Goal: Transaction & Acquisition: Purchase product/service

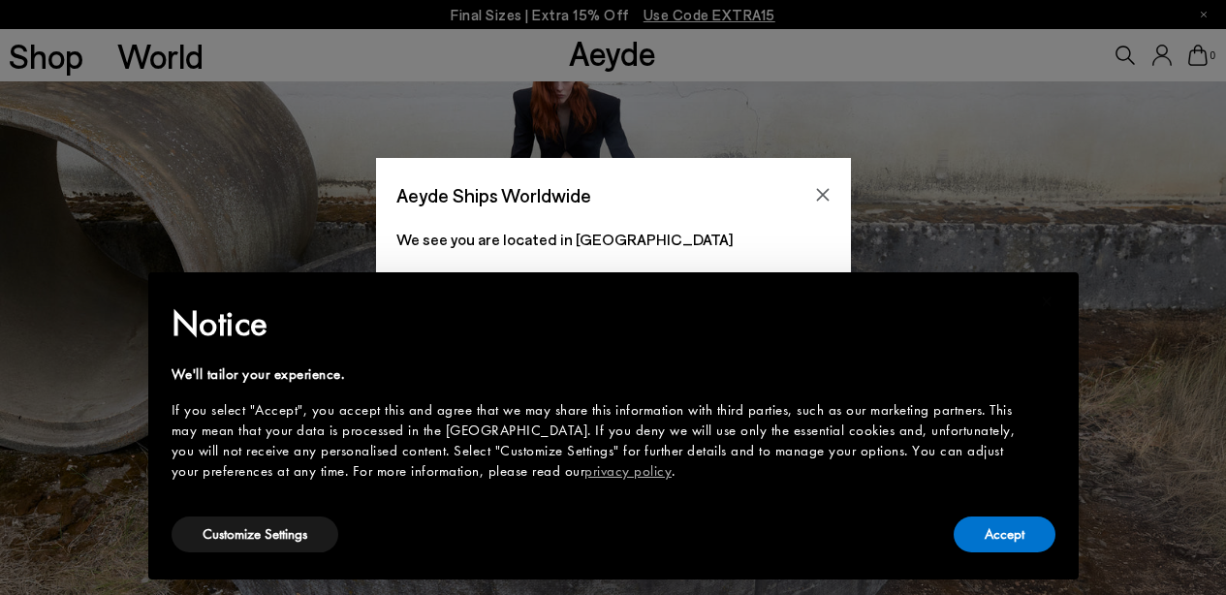
scroll to position [256, 0]
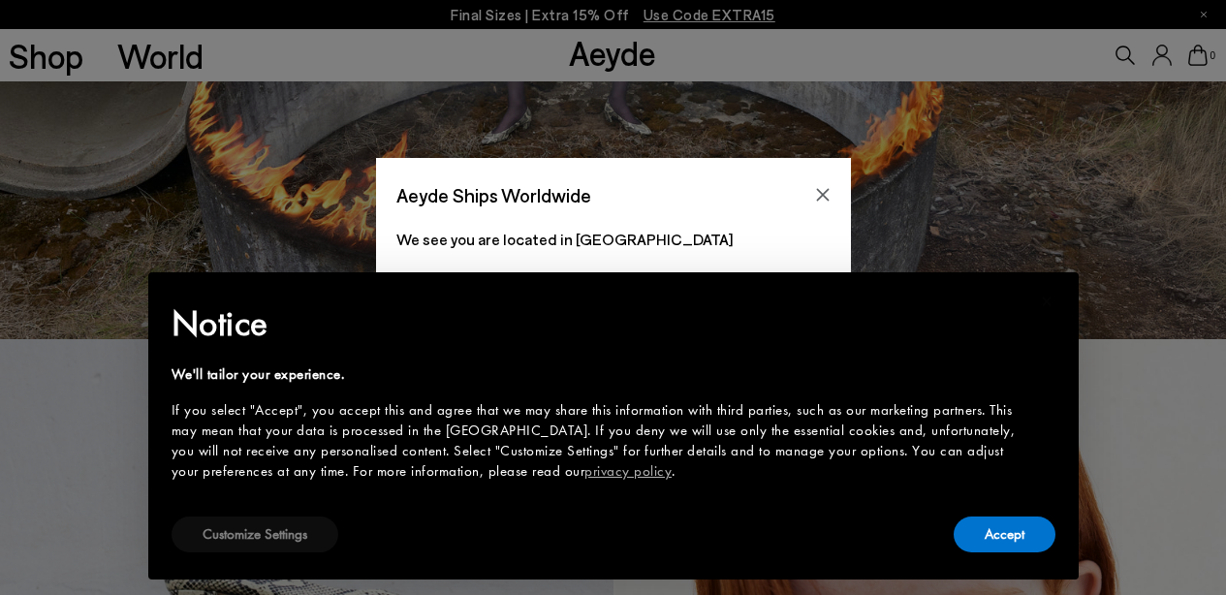
click at [303, 532] on button "Customize Settings" at bounding box center [255, 535] width 167 height 36
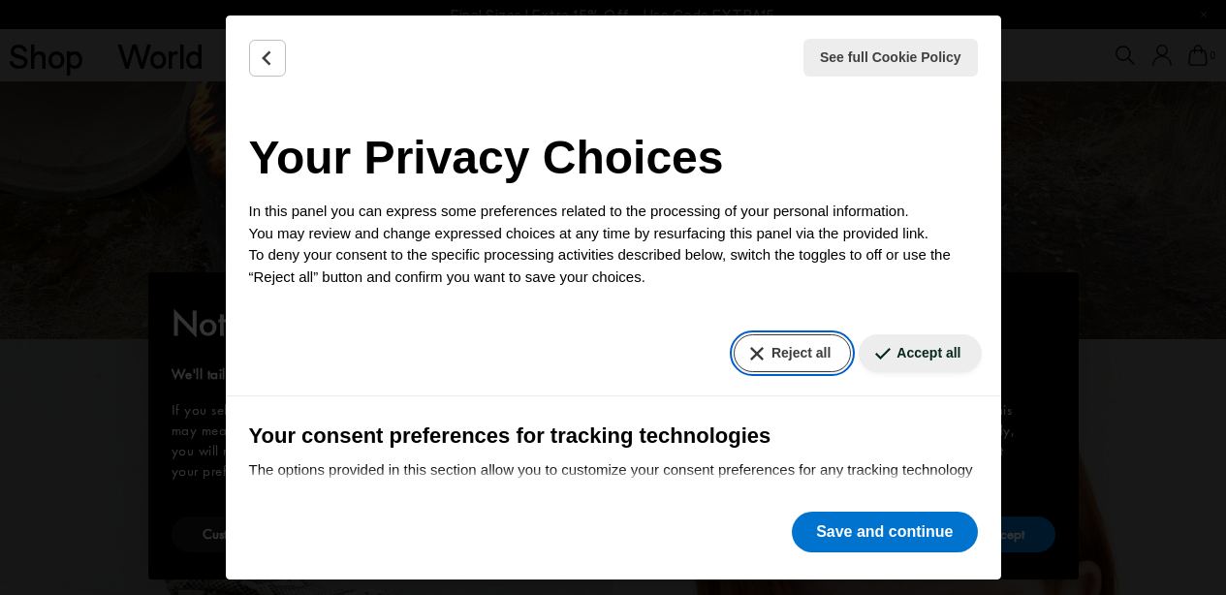
click at [804, 348] on button "Reject all" at bounding box center [792, 353] width 117 height 38
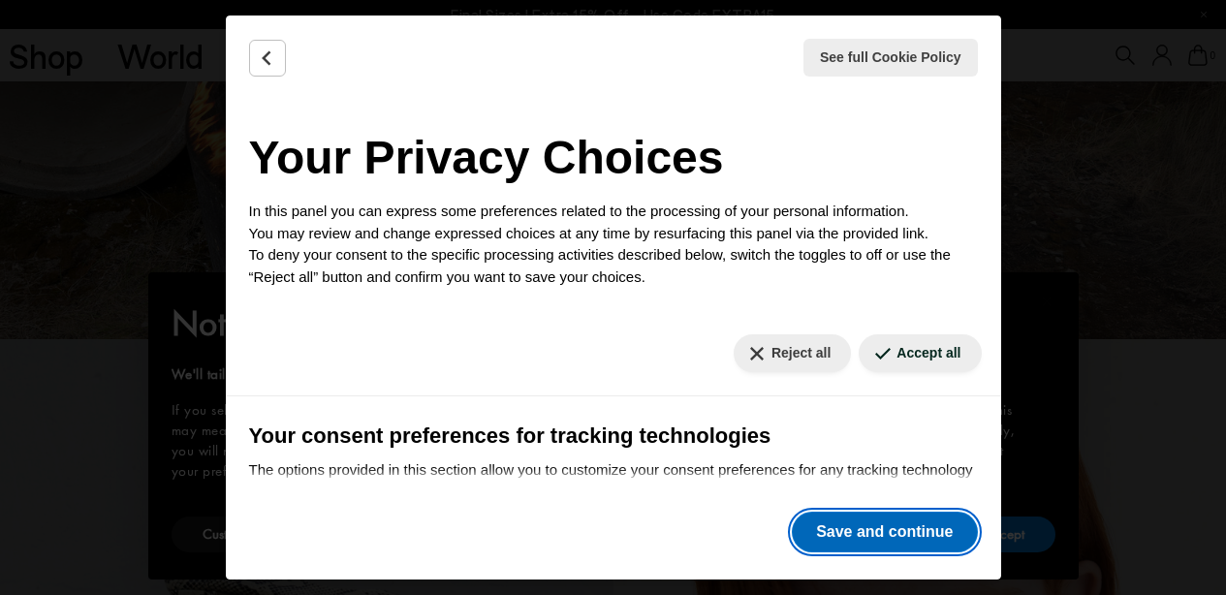
click at [897, 527] on button "Save and continue" at bounding box center [884, 532] width 185 height 41
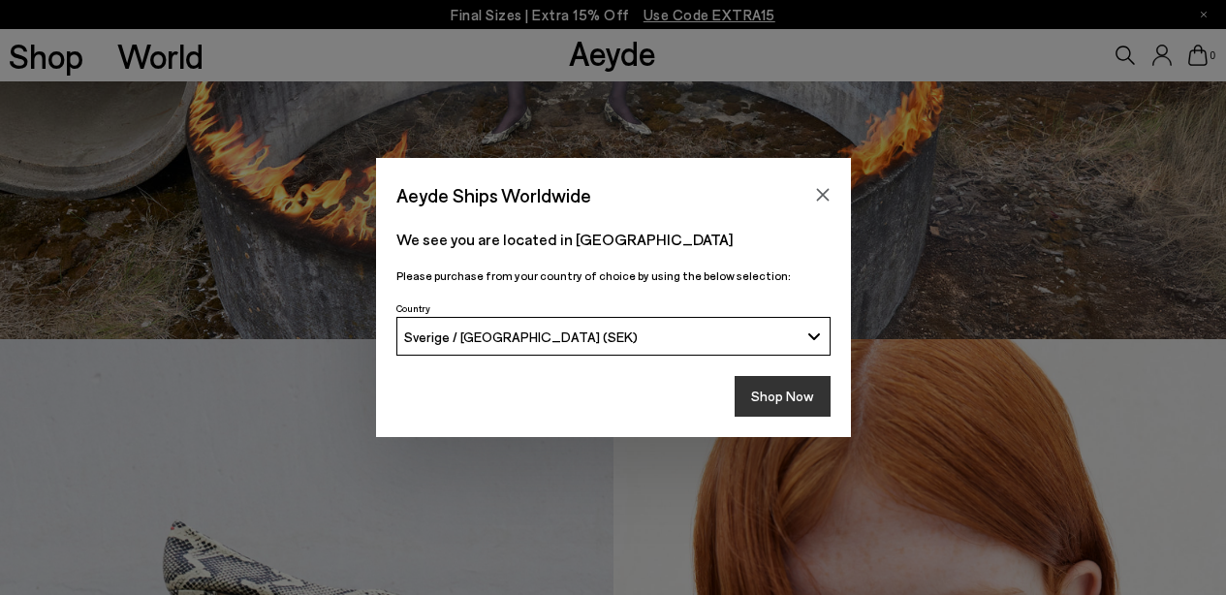
click at [813, 395] on button "Shop Now" at bounding box center [783, 396] width 96 height 41
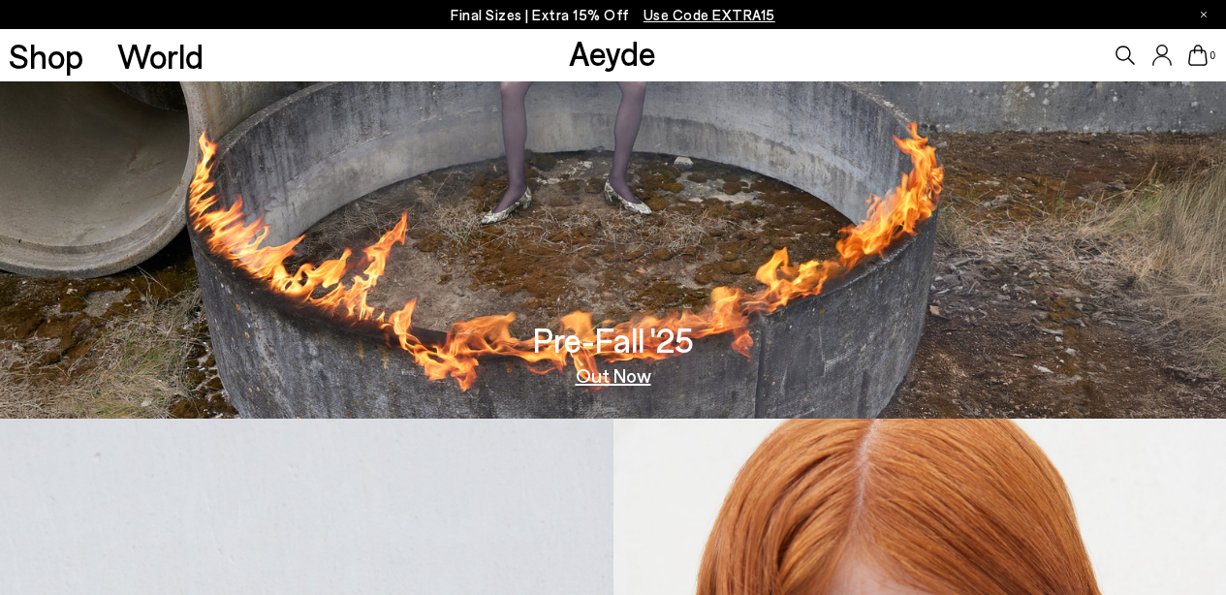
scroll to position [296, 0]
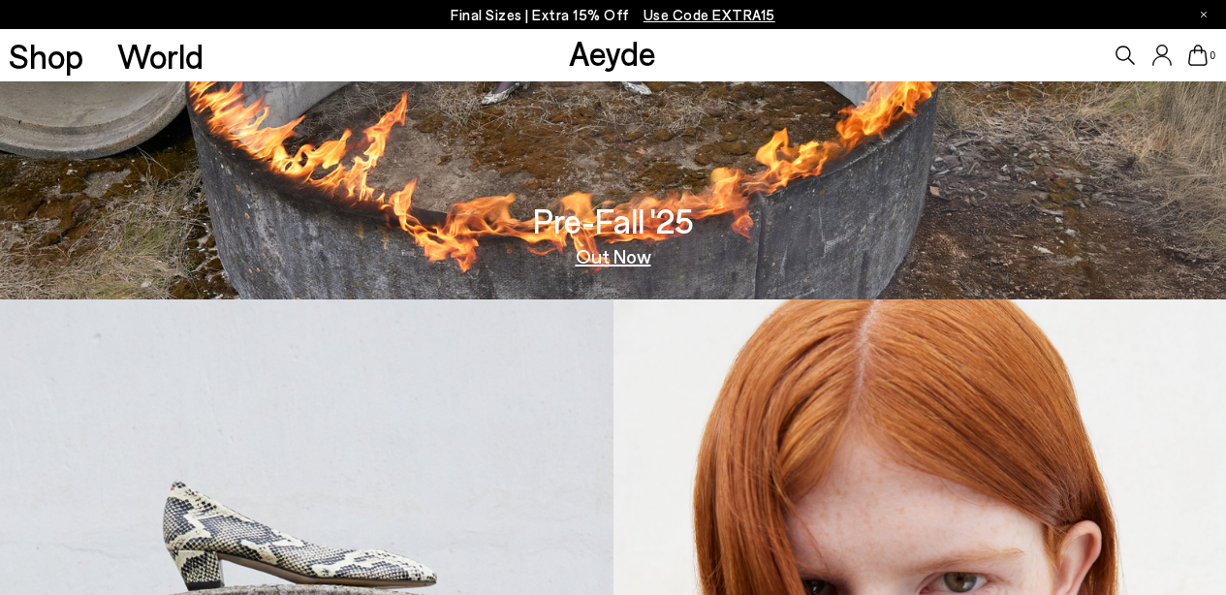
click at [589, 254] on link "Out Now" at bounding box center [614, 255] width 76 height 19
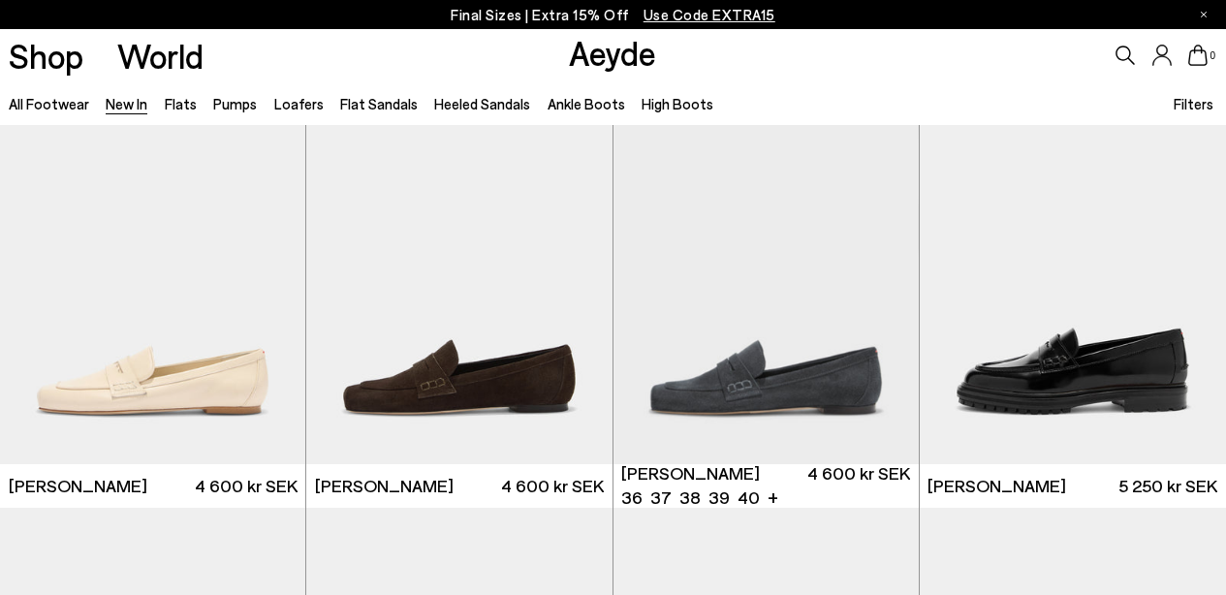
scroll to position [987, 0]
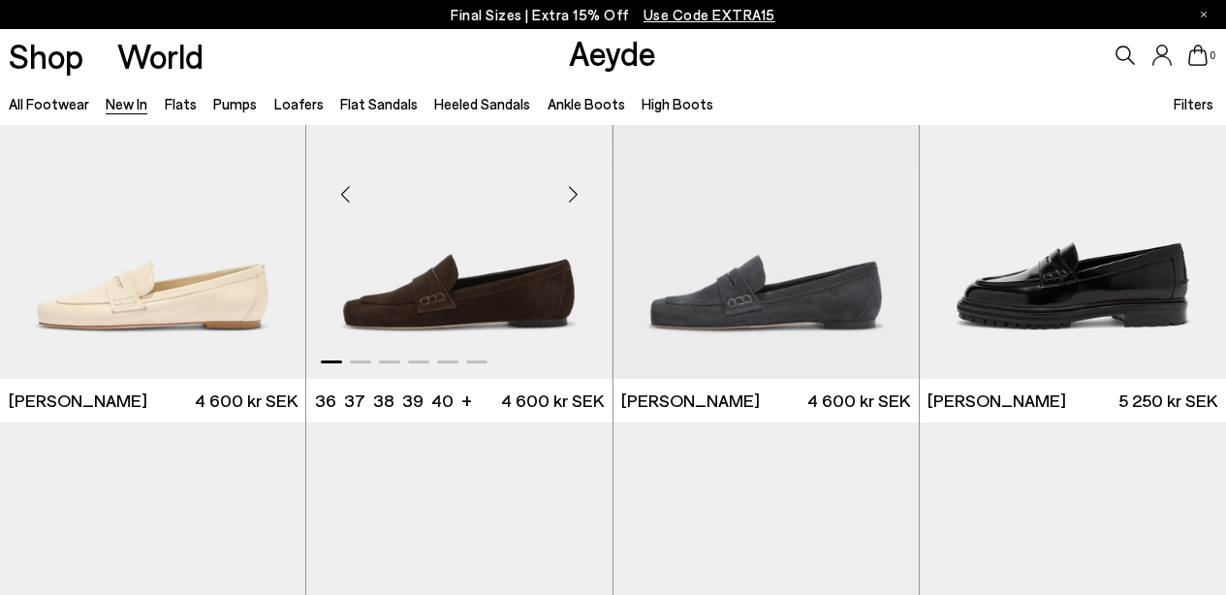
click at [581, 190] on div "Next slide" at bounding box center [574, 195] width 58 height 58
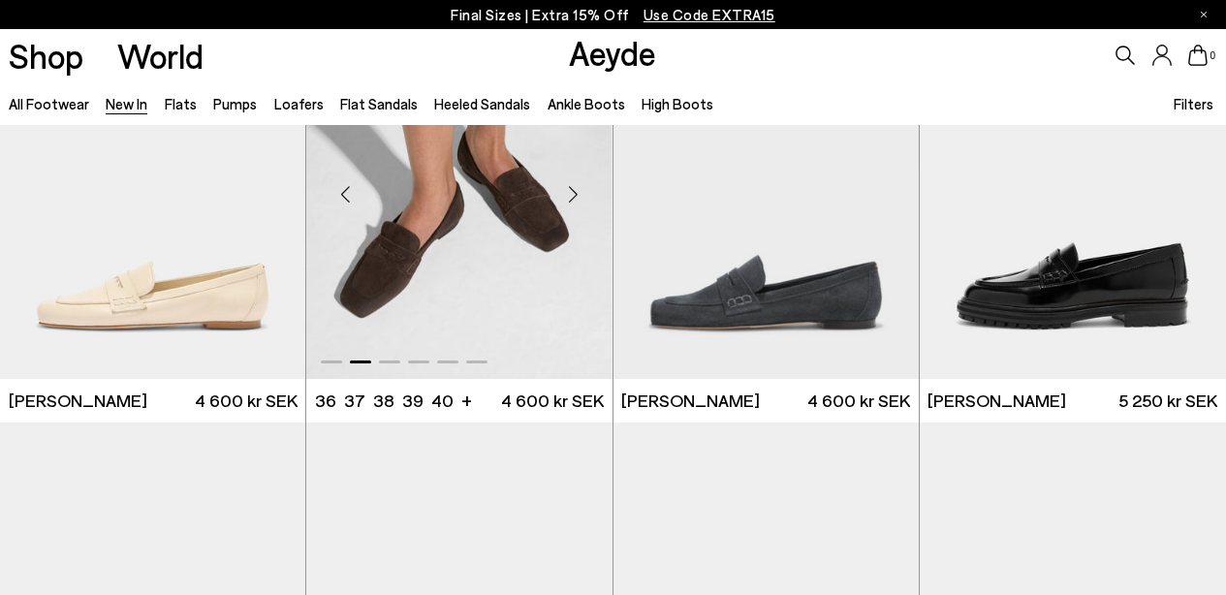
click at [577, 190] on div "Next slide" at bounding box center [574, 195] width 58 height 58
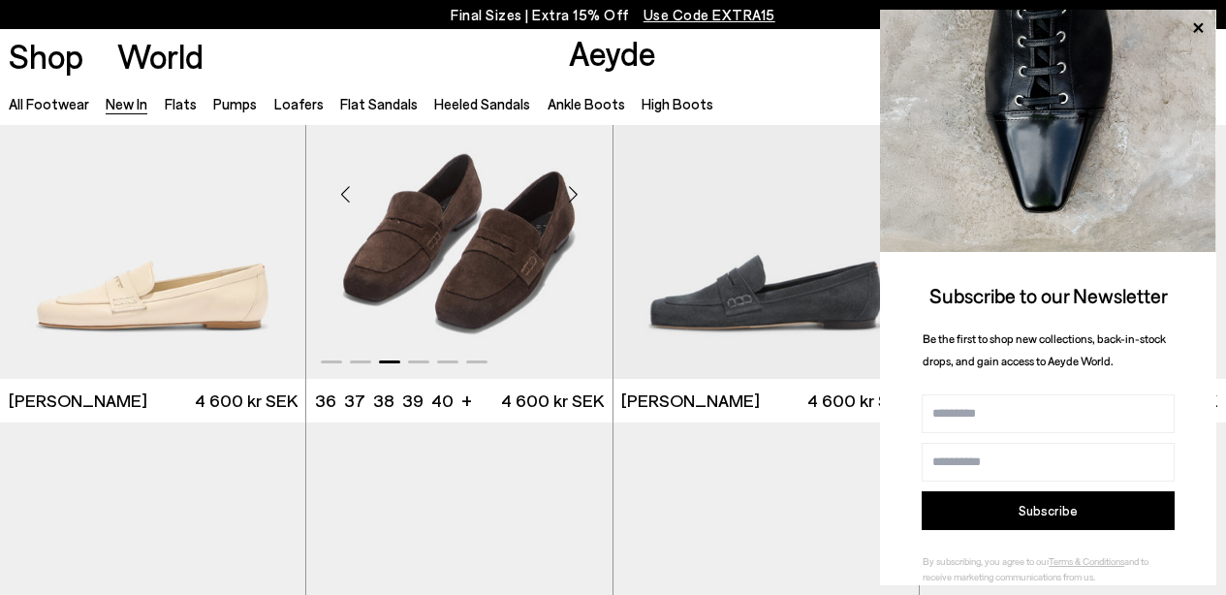
scroll to position [907, 0]
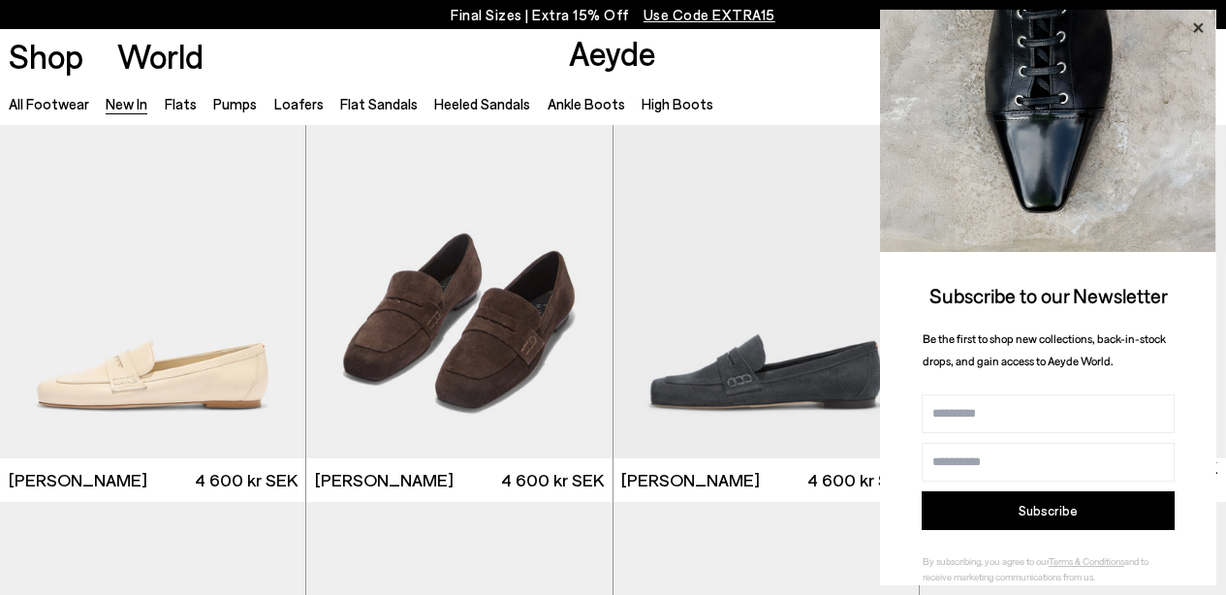
click at [1196, 32] on icon at bounding box center [1197, 28] width 25 height 25
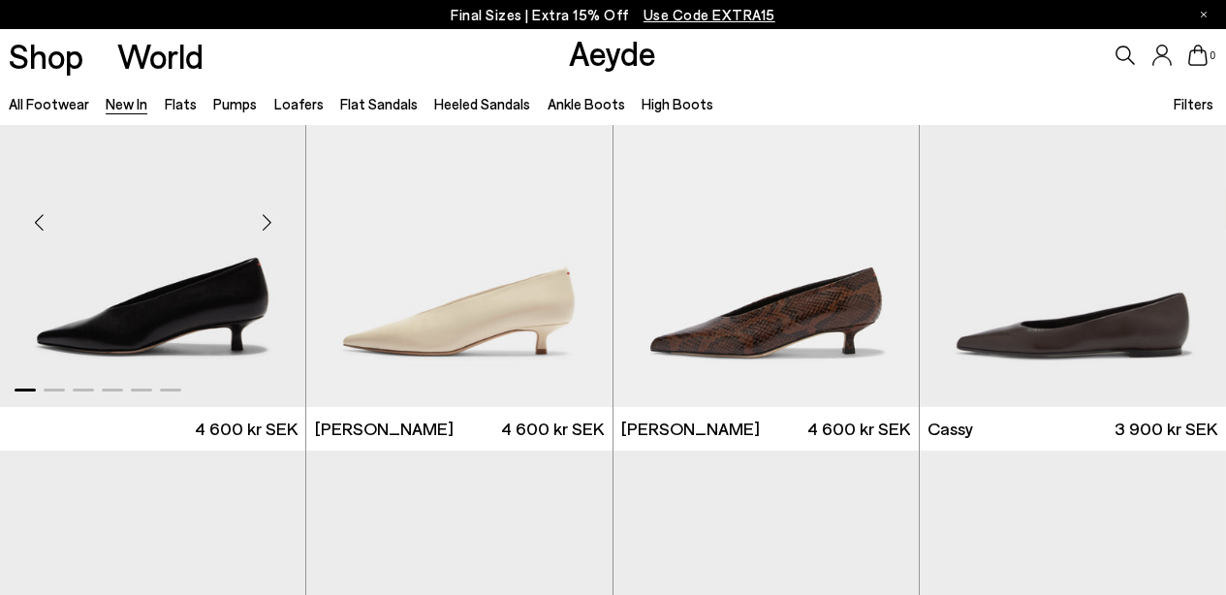
scroll to position [6516, 0]
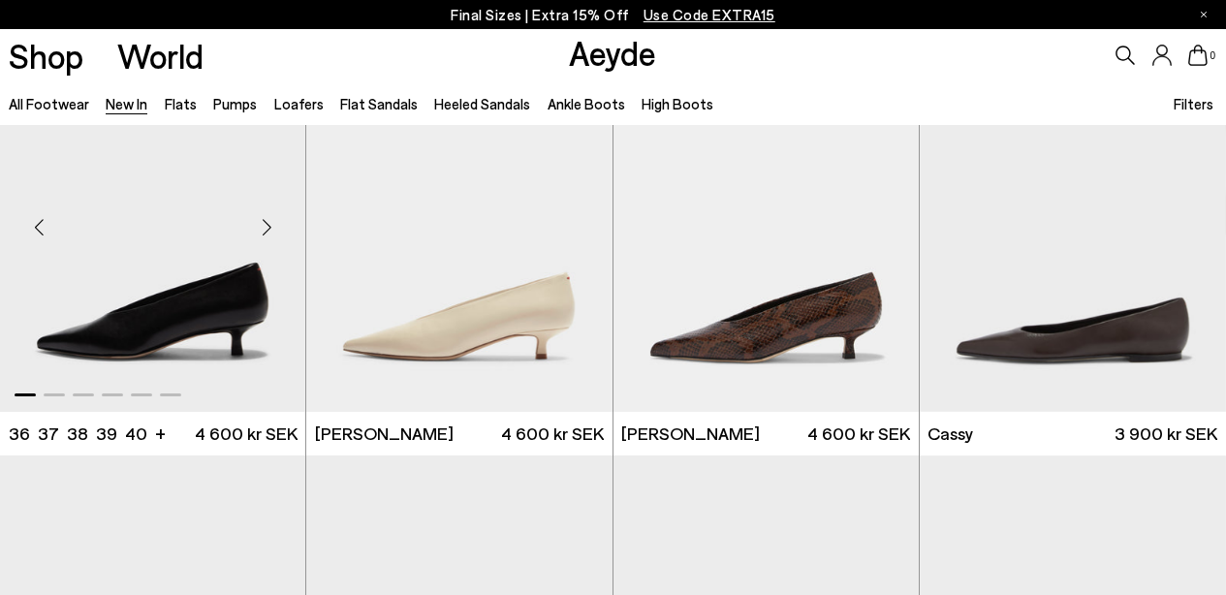
click at [198, 290] on img "1 / 6" at bounding box center [152, 219] width 305 height 385
click at [173, 104] on link "Flats" at bounding box center [181, 103] width 32 height 17
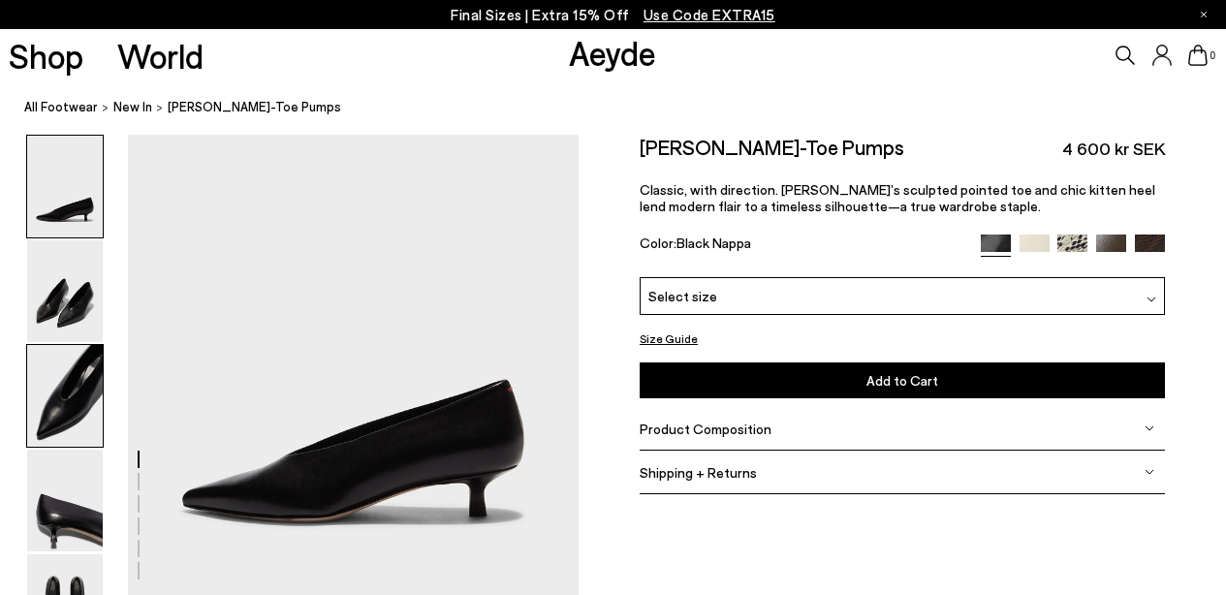
click at [88, 391] on img at bounding box center [65, 396] width 76 height 102
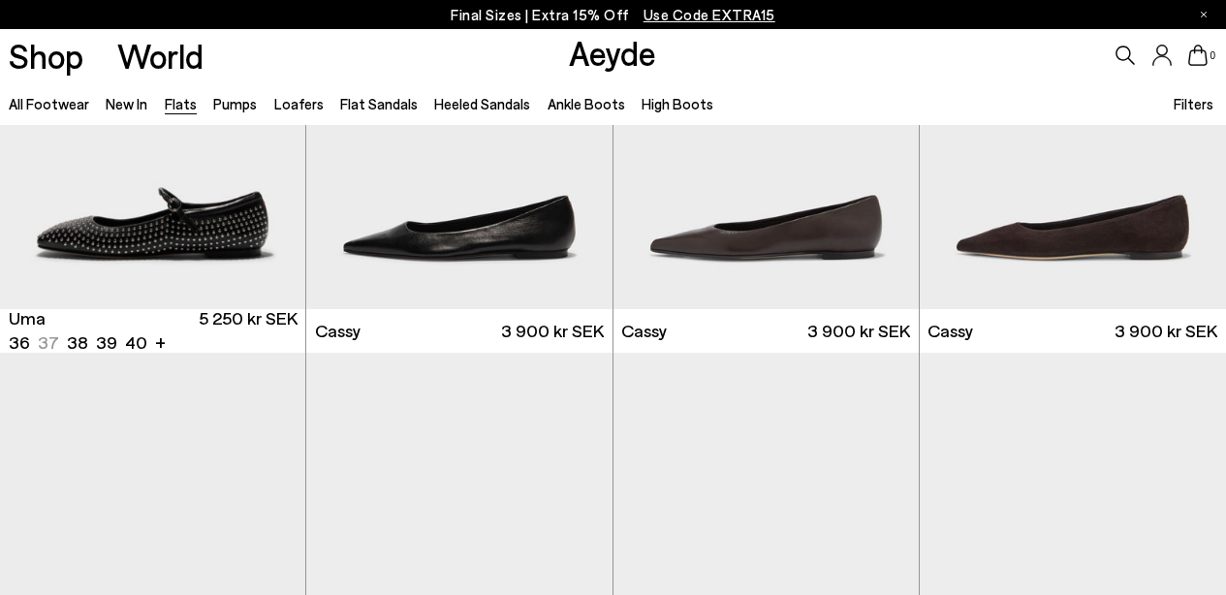
scroll to position [1941, 0]
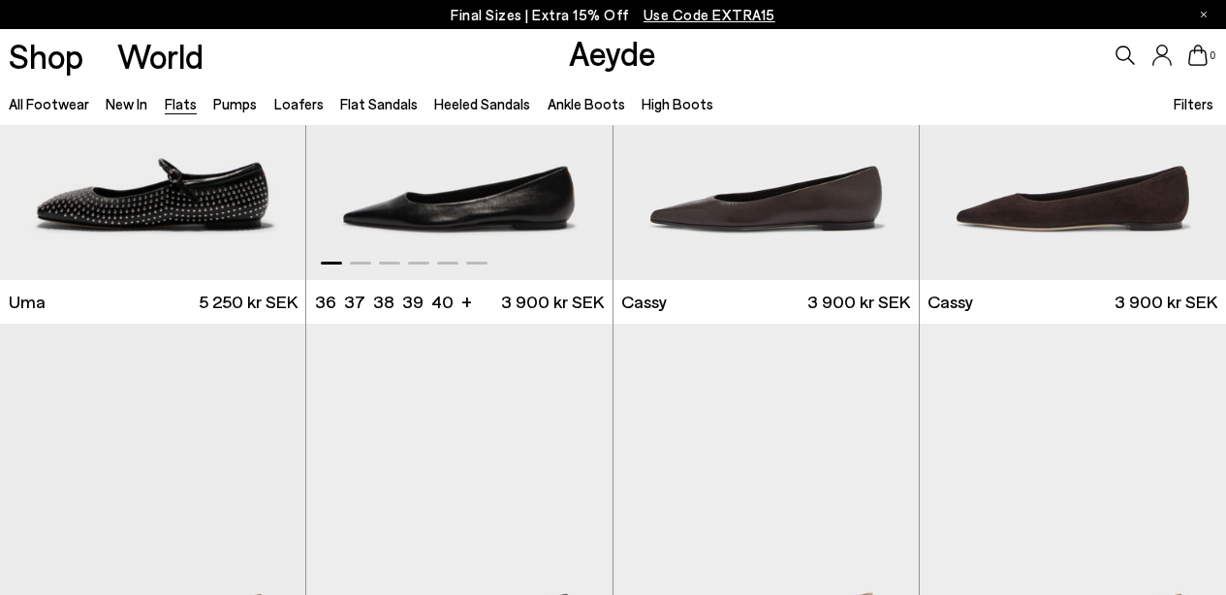
click at [452, 193] on img "1 / 6" at bounding box center [458, 87] width 305 height 385
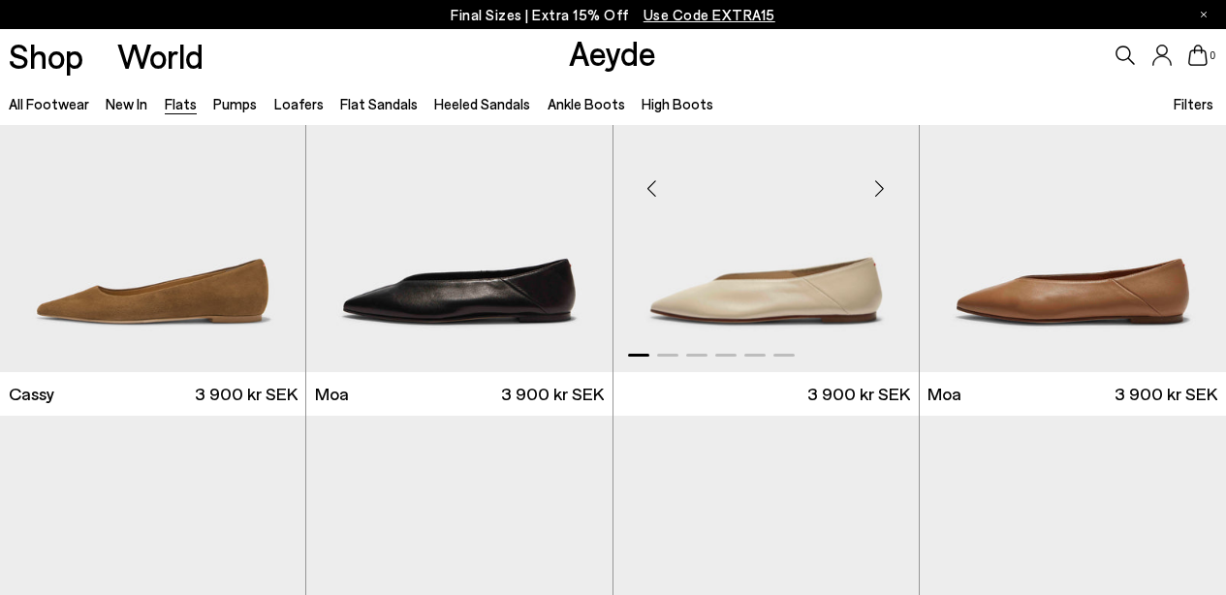
scroll to position [2275, 0]
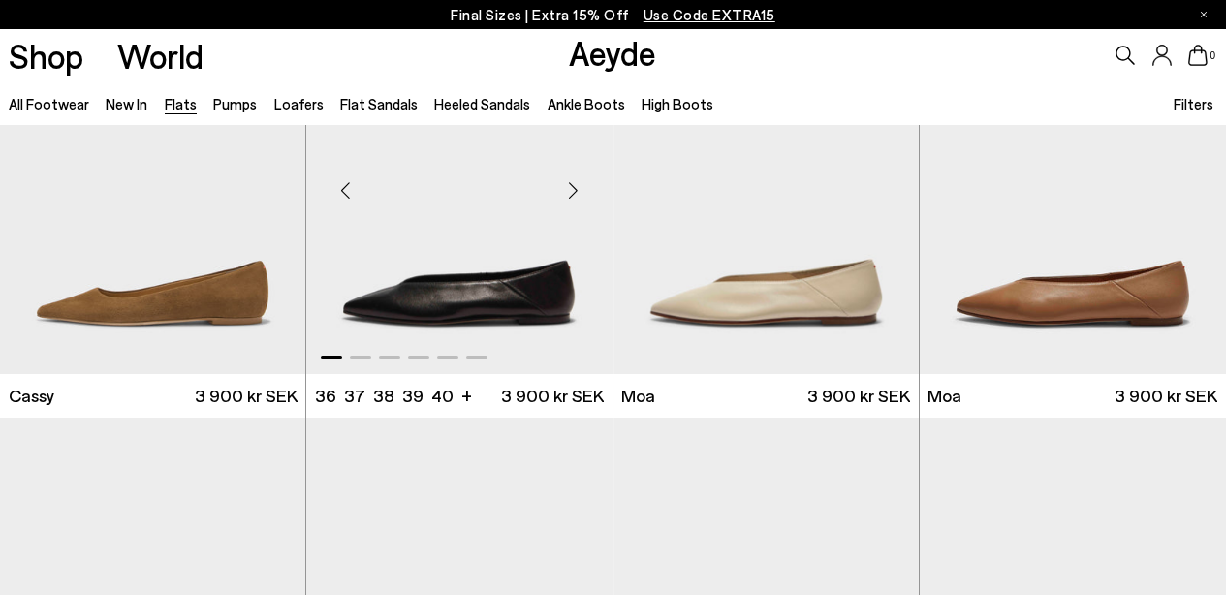
click at [498, 278] on img "1 / 6" at bounding box center [458, 182] width 305 height 385
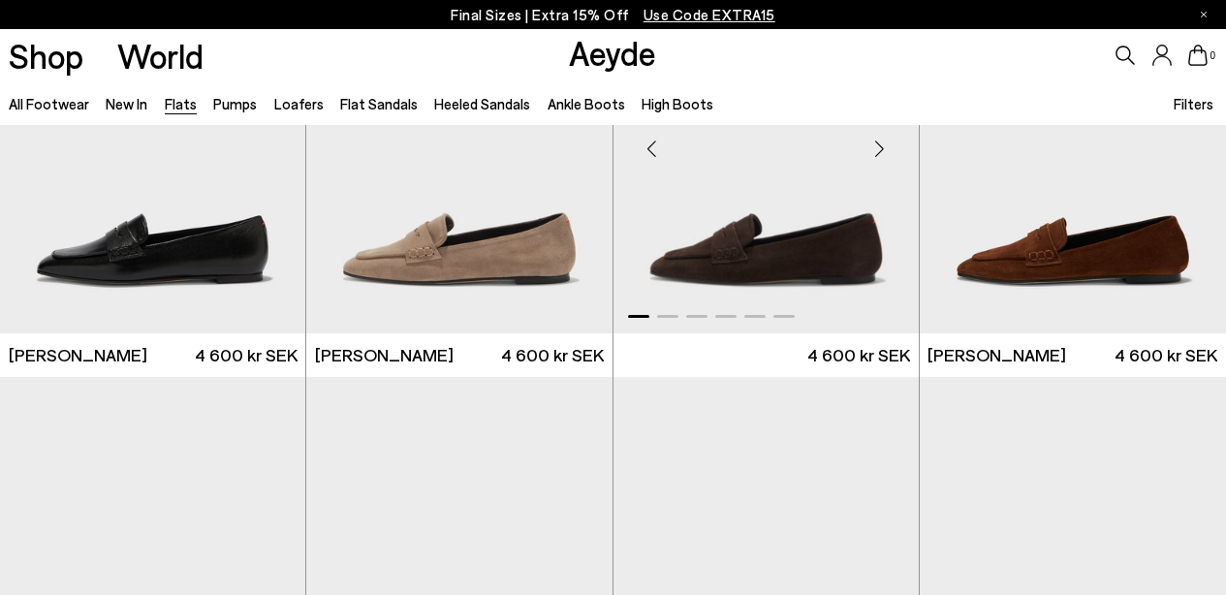
scroll to position [8305, 0]
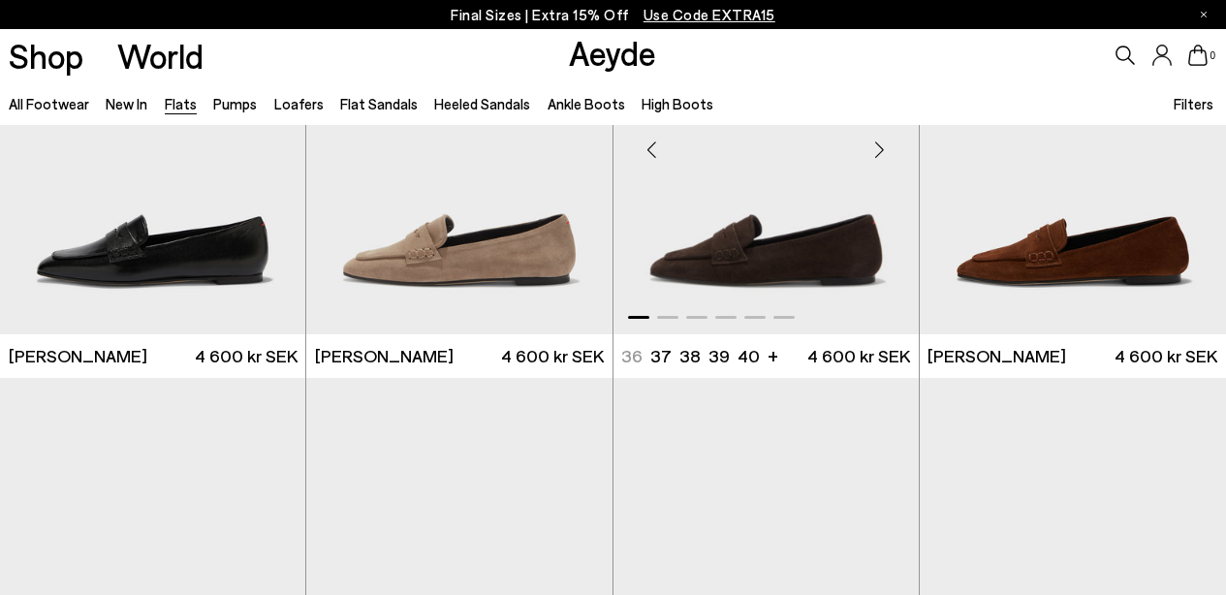
click at [884, 144] on div "Next slide" at bounding box center [880, 150] width 58 height 58
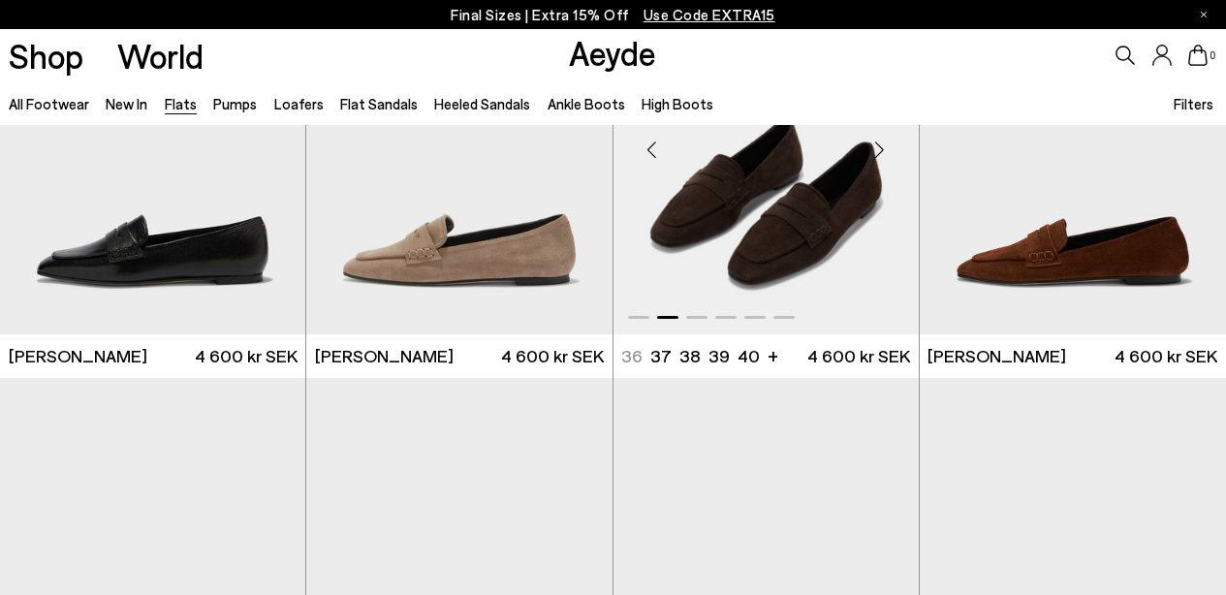
click at [884, 144] on div "Next slide" at bounding box center [880, 150] width 58 height 58
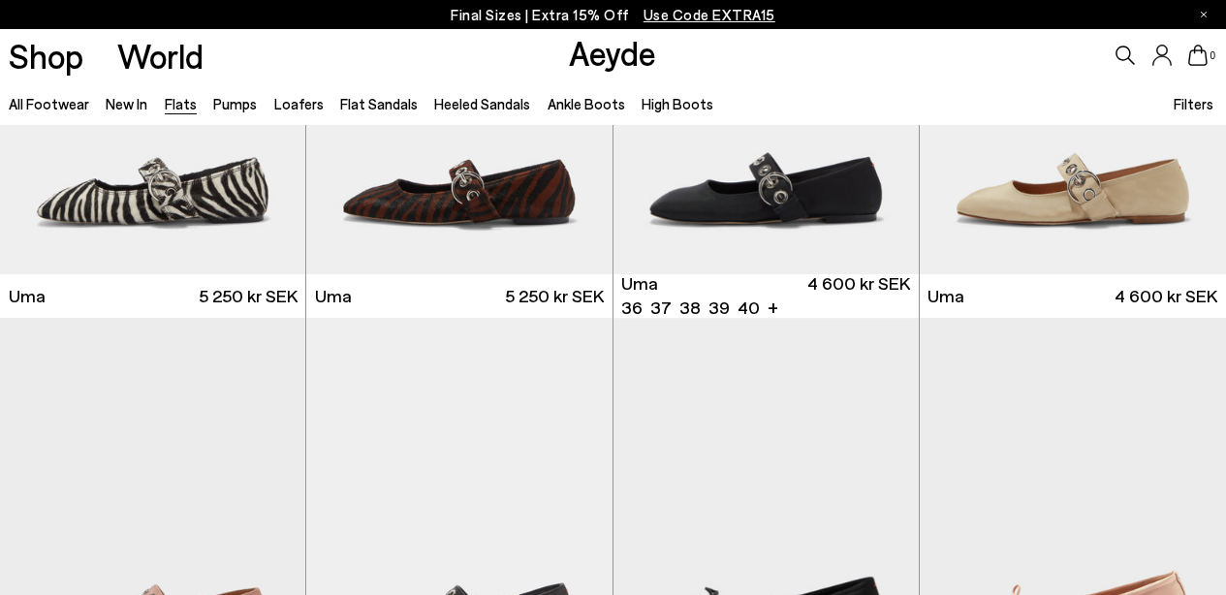
scroll to position [6424, 0]
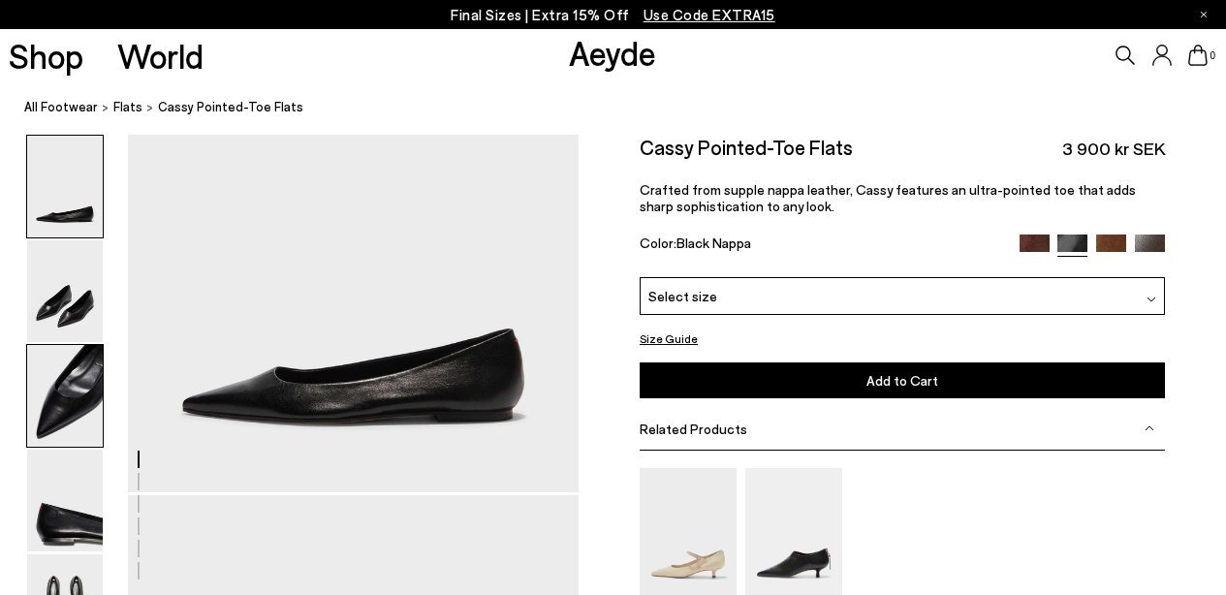
click at [62, 368] on img at bounding box center [65, 396] width 76 height 102
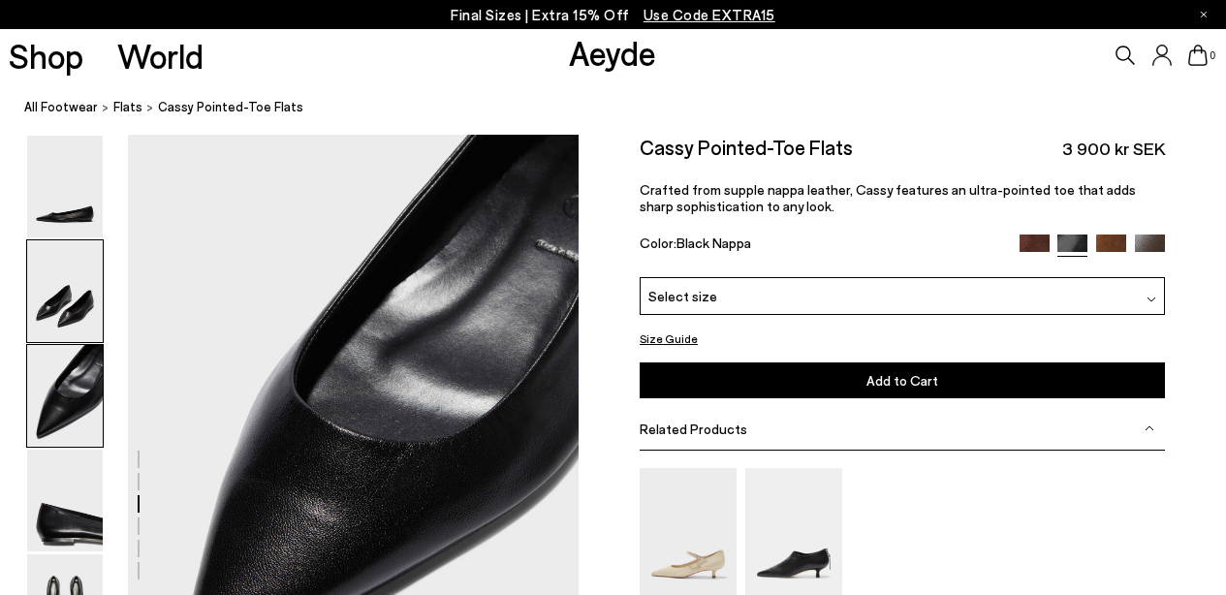
click at [80, 305] on img at bounding box center [65, 291] width 76 height 102
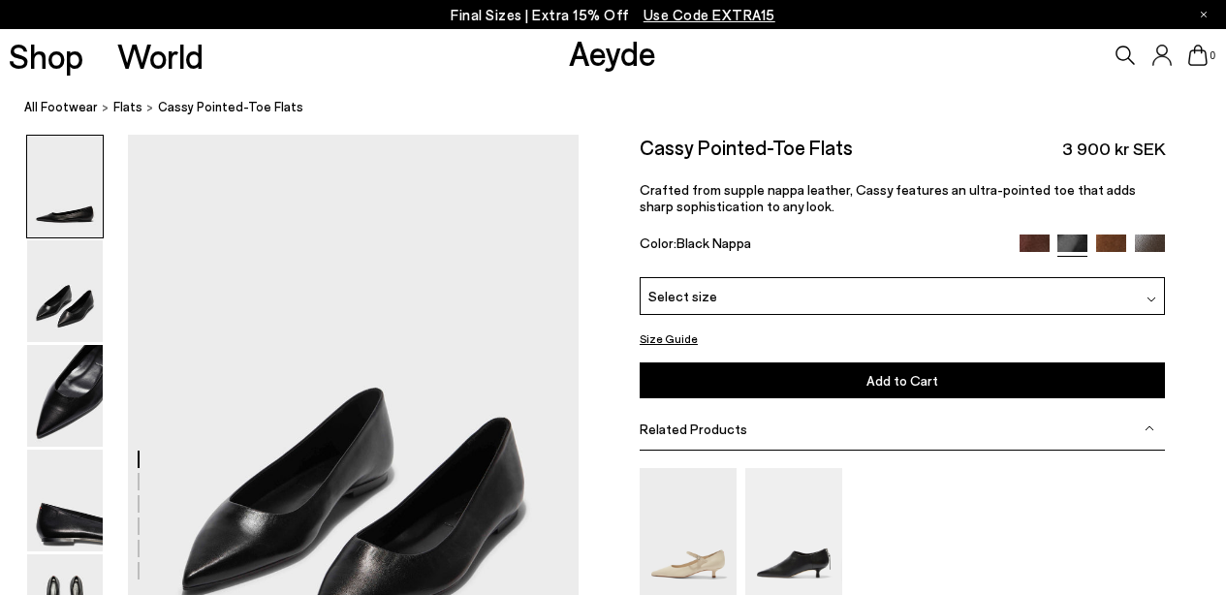
scroll to position [465, 0]
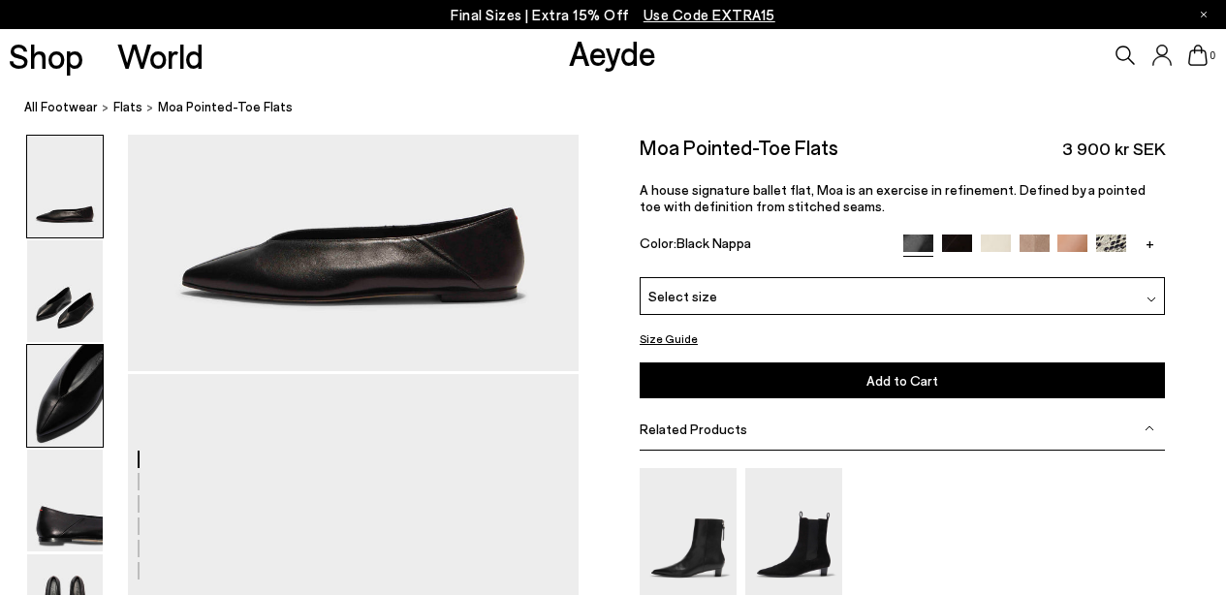
click at [97, 392] on img at bounding box center [65, 396] width 76 height 102
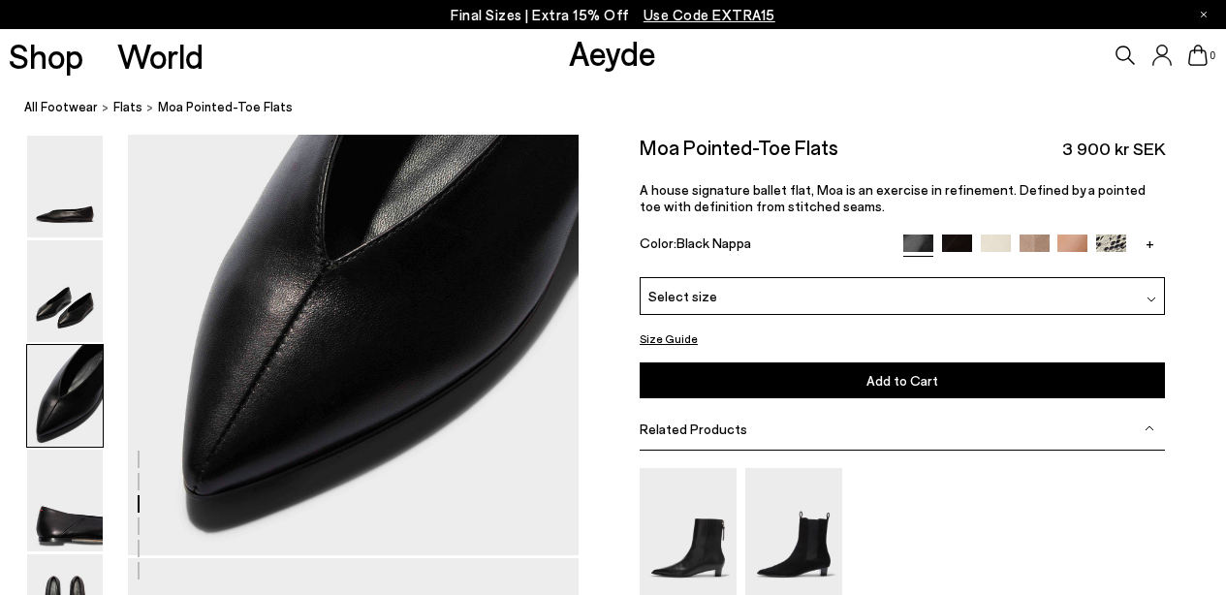
scroll to position [1247, 0]
